Goal: Task Accomplishment & Management: Manage account settings

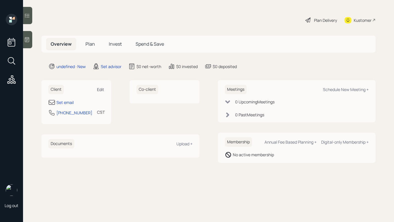
click at [104, 89] on div "Edit" at bounding box center [100, 89] width 7 height 5
select select "America/[GEOGRAPHIC_DATA]"
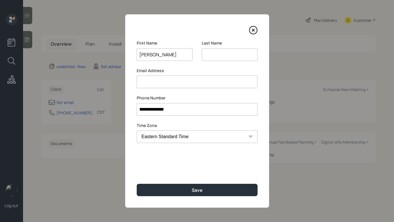
type input "[PERSON_NAME]"
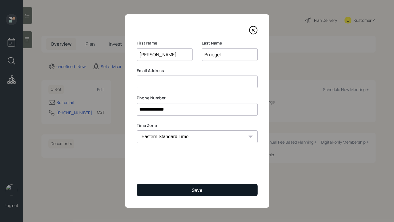
type input "Bruegel"
click at [178, 191] on button "Save" at bounding box center [197, 190] width 121 height 12
